Goal: Task Accomplishment & Management: Manage account settings

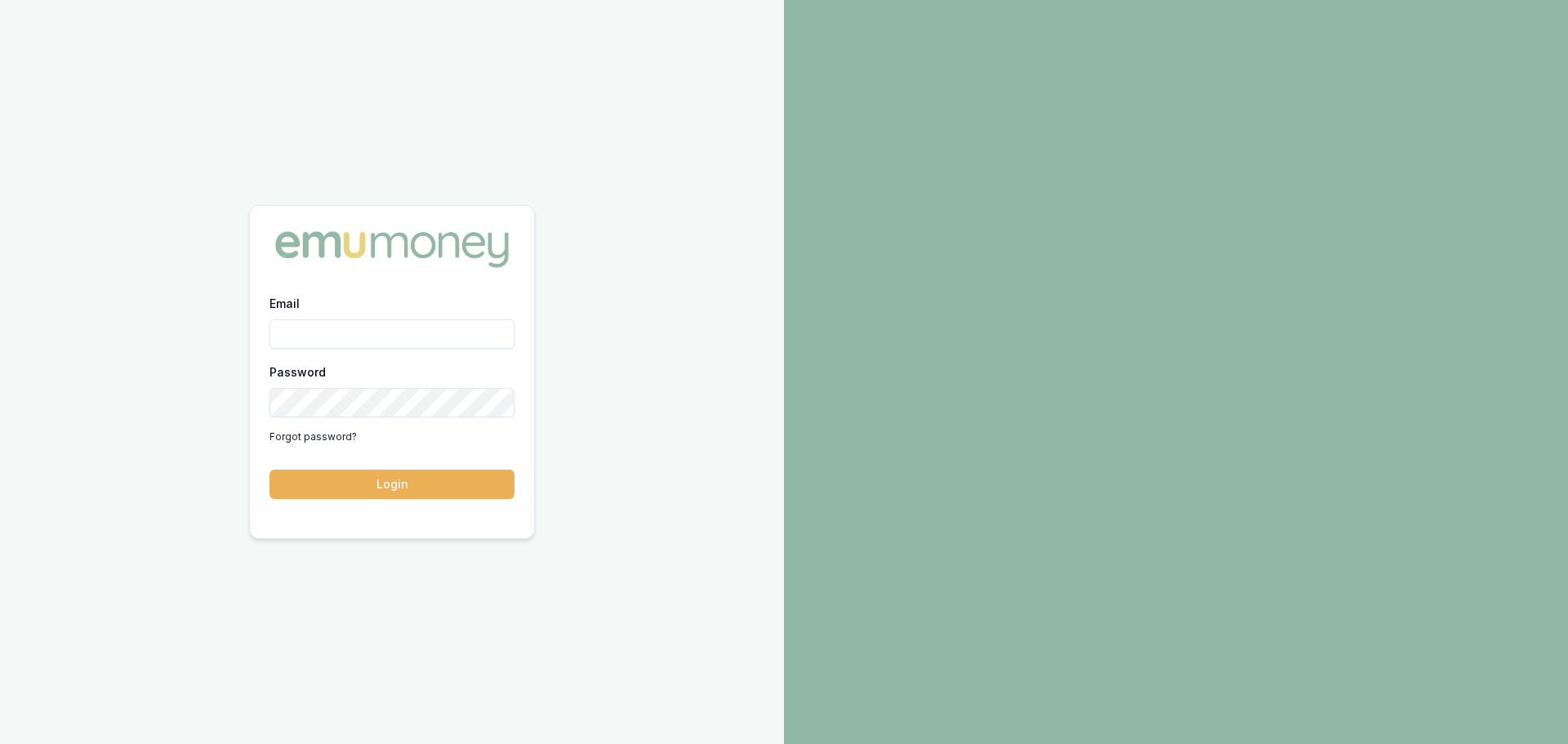
click at [448, 331] on input "Email" at bounding box center [392, 334] width 245 height 29
type input "E"
type input "[PERSON_NAME][EMAIL_ADDRESS][DOMAIN_NAME]"
click at [451, 478] on button "Login" at bounding box center [392, 484] width 245 height 29
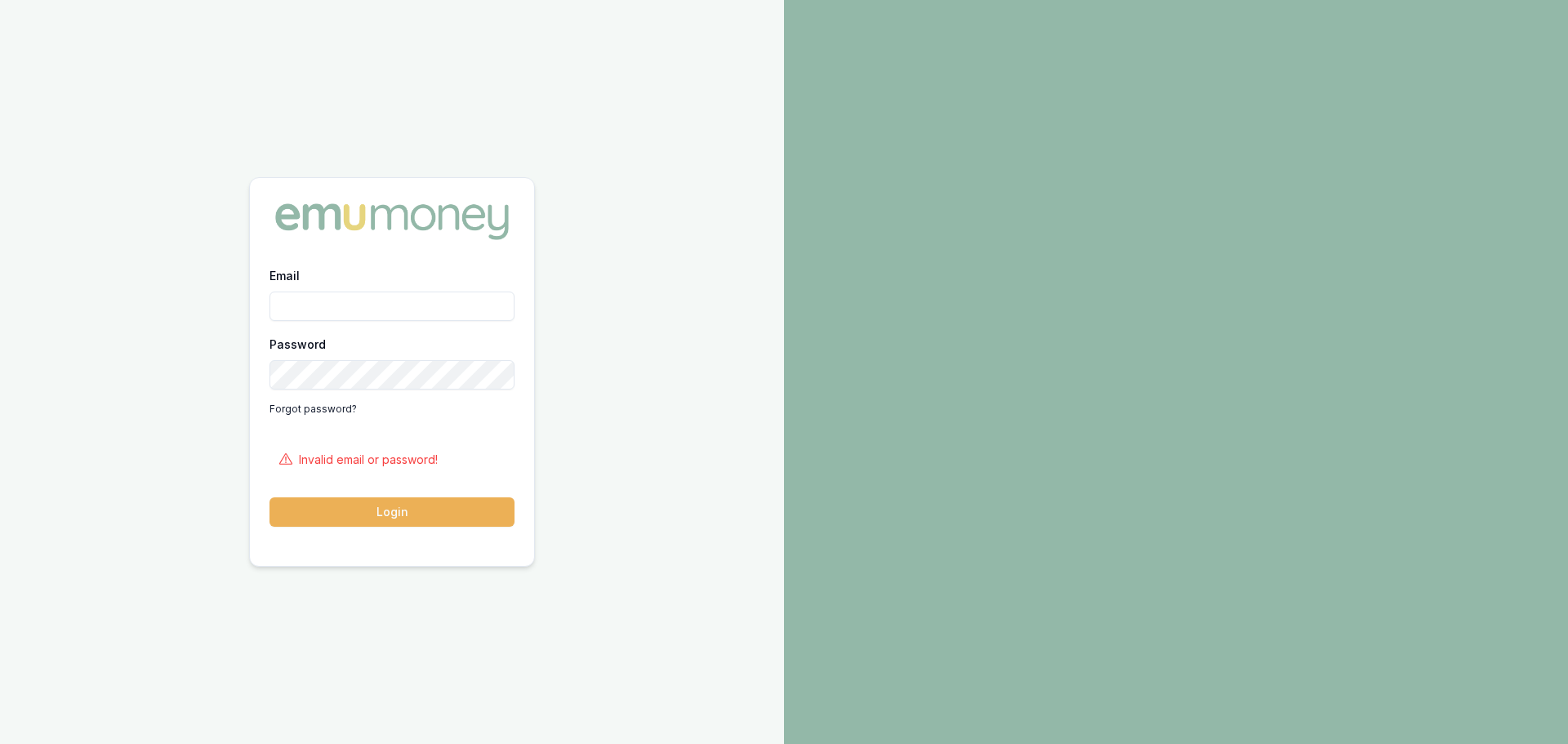
click at [408, 294] on input "Email" at bounding box center [392, 307] width 245 height 29
type input "[PERSON_NAME][EMAIL_ADDRESS][DOMAIN_NAME]"
click at [364, 507] on button "Login" at bounding box center [392, 512] width 245 height 29
click at [427, 306] on input "Email" at bounding box center [392, 307] width 245 height 29
type input "[PERSON_NAME][EMAIL_ADDRESS][DOMAIN_NAME]"
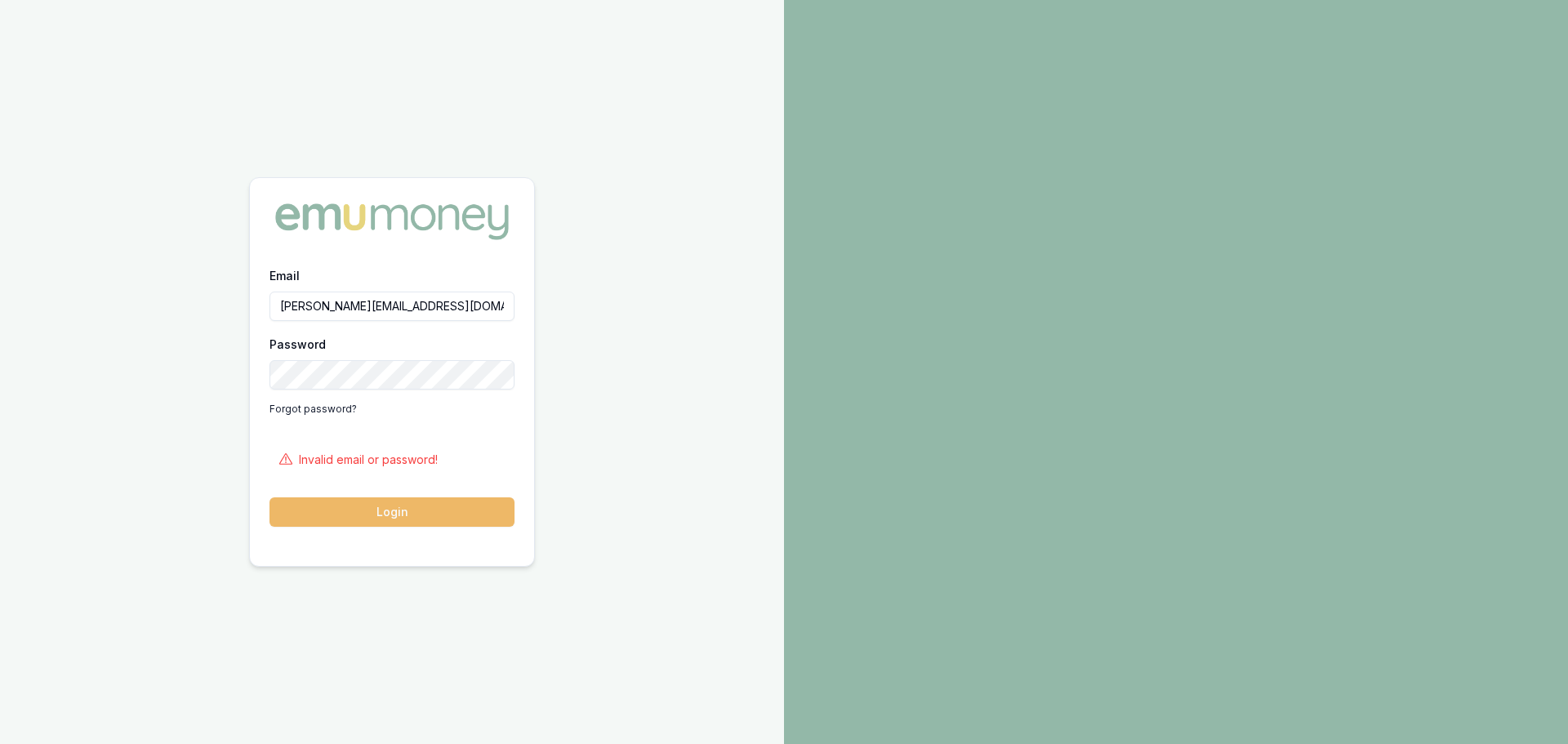
click at [474, 509] on button "Login" at bounding box center [392, 512] width 245 height 29
